Goal: Task Accomplishment & Management: Manage account settings

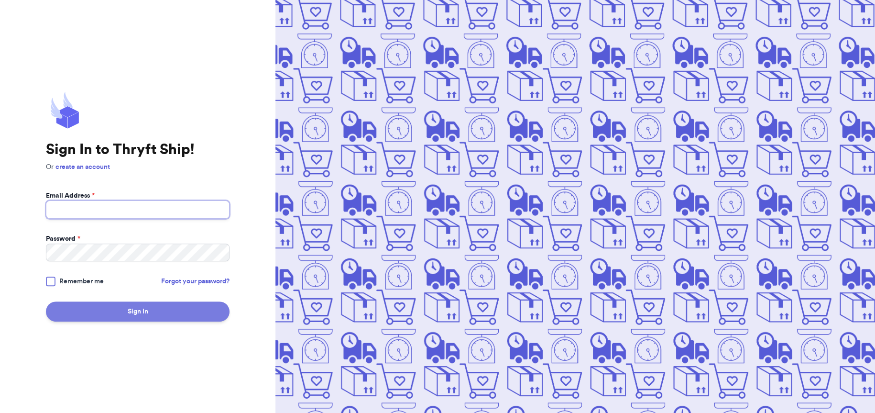
type input "[EMAIL_ADDRESS][DOMAIN_NAME]"
click at [131, 318] on button "Sign In" at bounding box center [138, 311] width 184 height 20
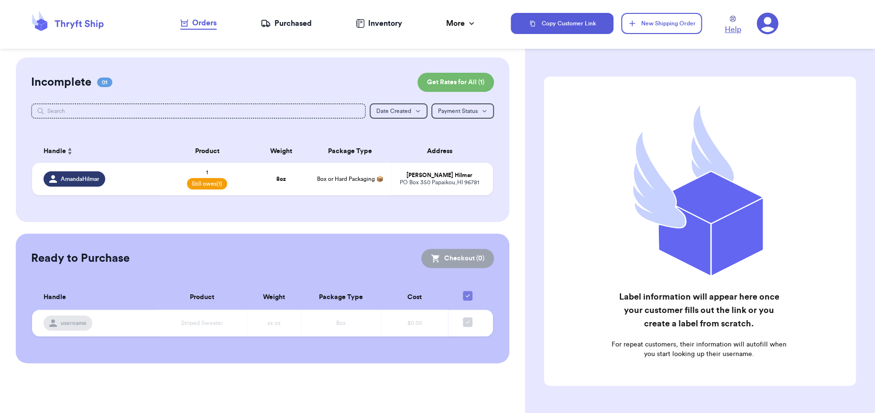
click at [733, 29] on span "Help" at bounding box center [733, 29] width 16 height 11
click at [287, 27] on div "Purchased" at bounding box center [286, 23] width 51 height 11
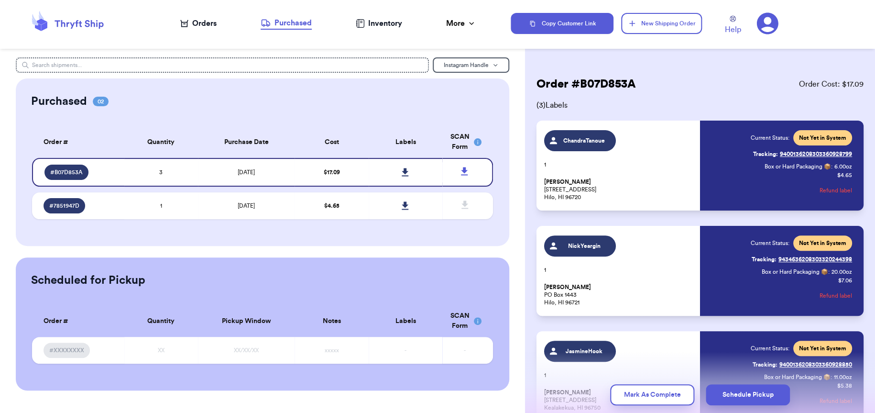
scroll to position [85, 0]
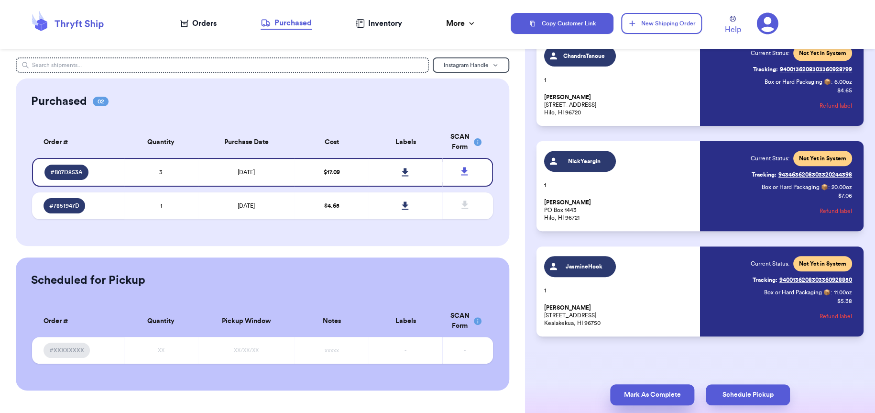
click at [642, 401] on button "Mark As Complete" at bounding box center [652, 394] width 84 height 21
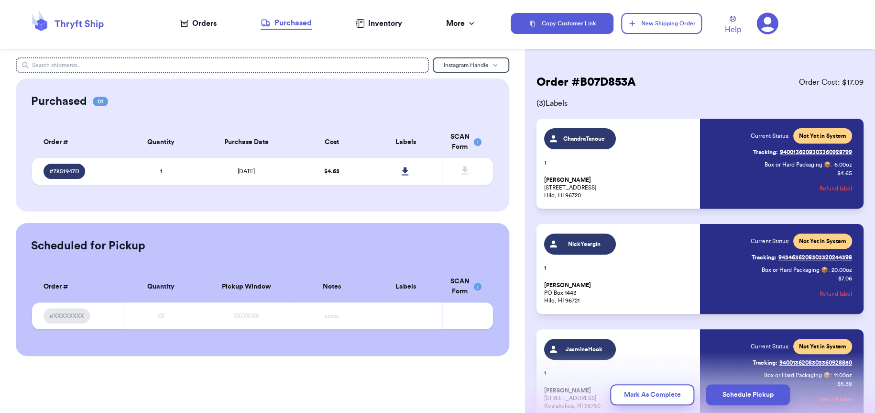
scroll to position [0, 0]
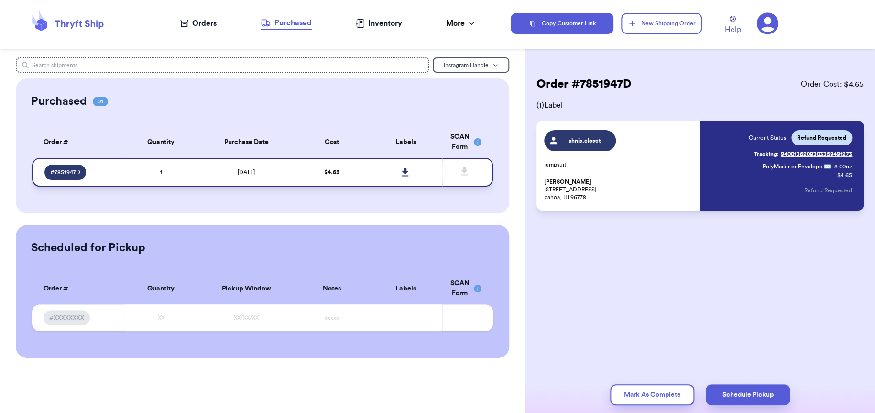
click at [78, 175] on span "# 7851947D" at bounding box center [65, 172] width 30 height 8
click at [396, 22] on div "Inventory" at bounding box center [379, 23] width 46 height 11
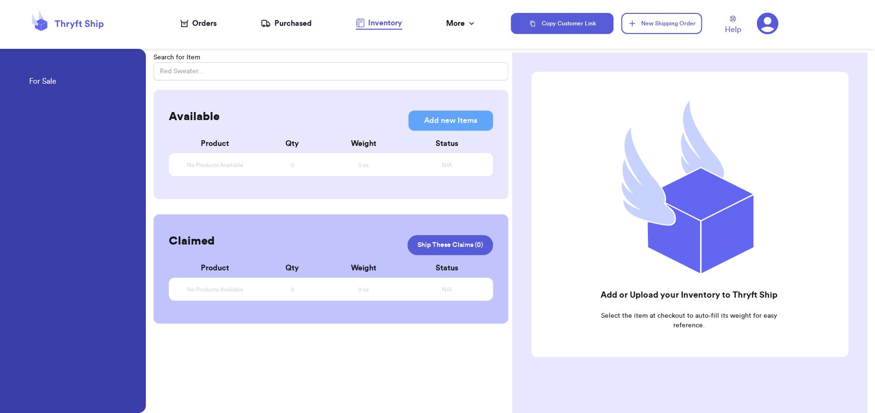
click at [289, 17] on nav "Orders Purchased Inventory More Stats Completed Orders" at bounding box center [328, 24] width 365 height 32
click at [287, 28] on div "Purchased" at bounding box center [286, 23] width 51 height 11
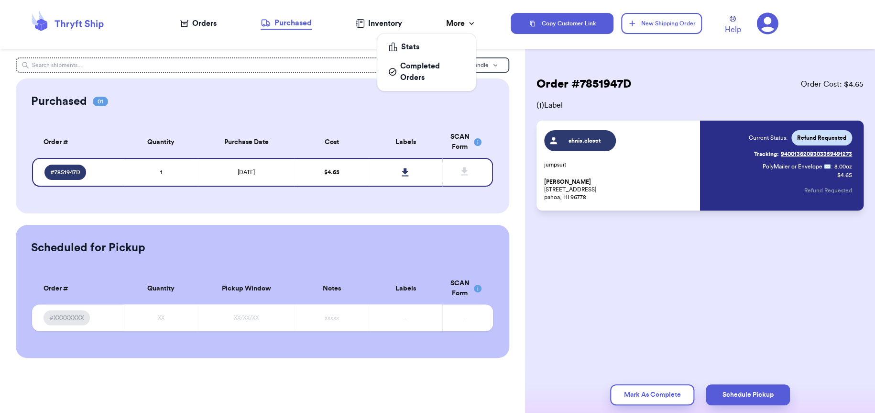
click at [462, 21] on div "More" at bounding box center [461, 23] width 30 height 11
click at [429, 68] on div "Completed Orders" at bounding box center [427, 71] width 76 height 23
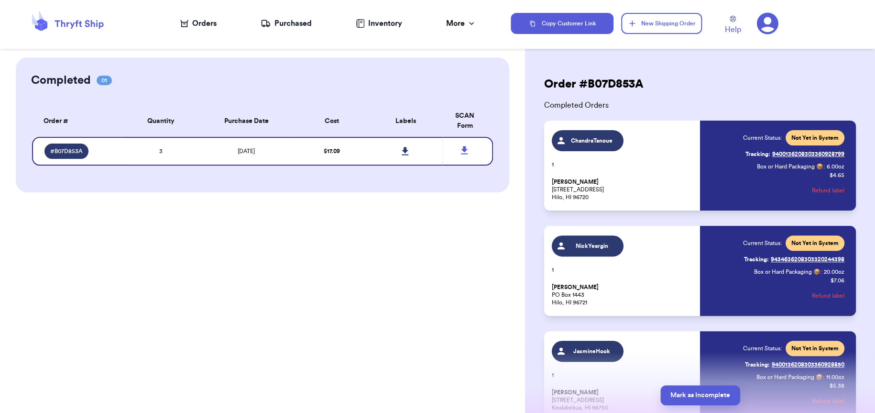
click at [200, 30] on nav "Orders Purchased Inventory More Stats Completed Orders" at bounding box center [328, 24] width 365 height 32
click at [204, 22] on div "Orders" at bounding box center [198, 23] width 36 height 11
